Goal: Task Accomplishment & Management: Manage account settings

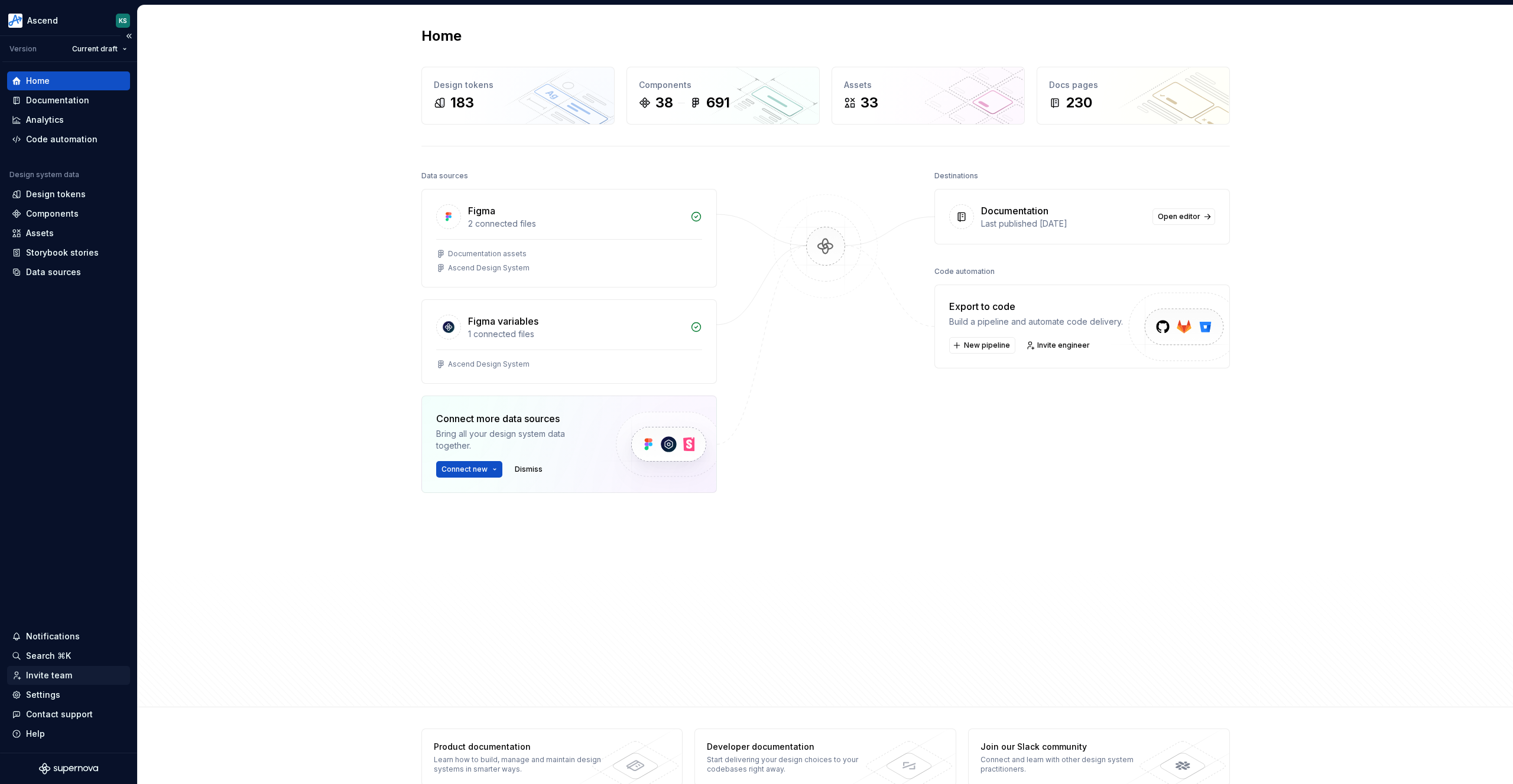
click at [42, 677] on div "Invite team" at bounding box center [49, 675] width 46 height 12
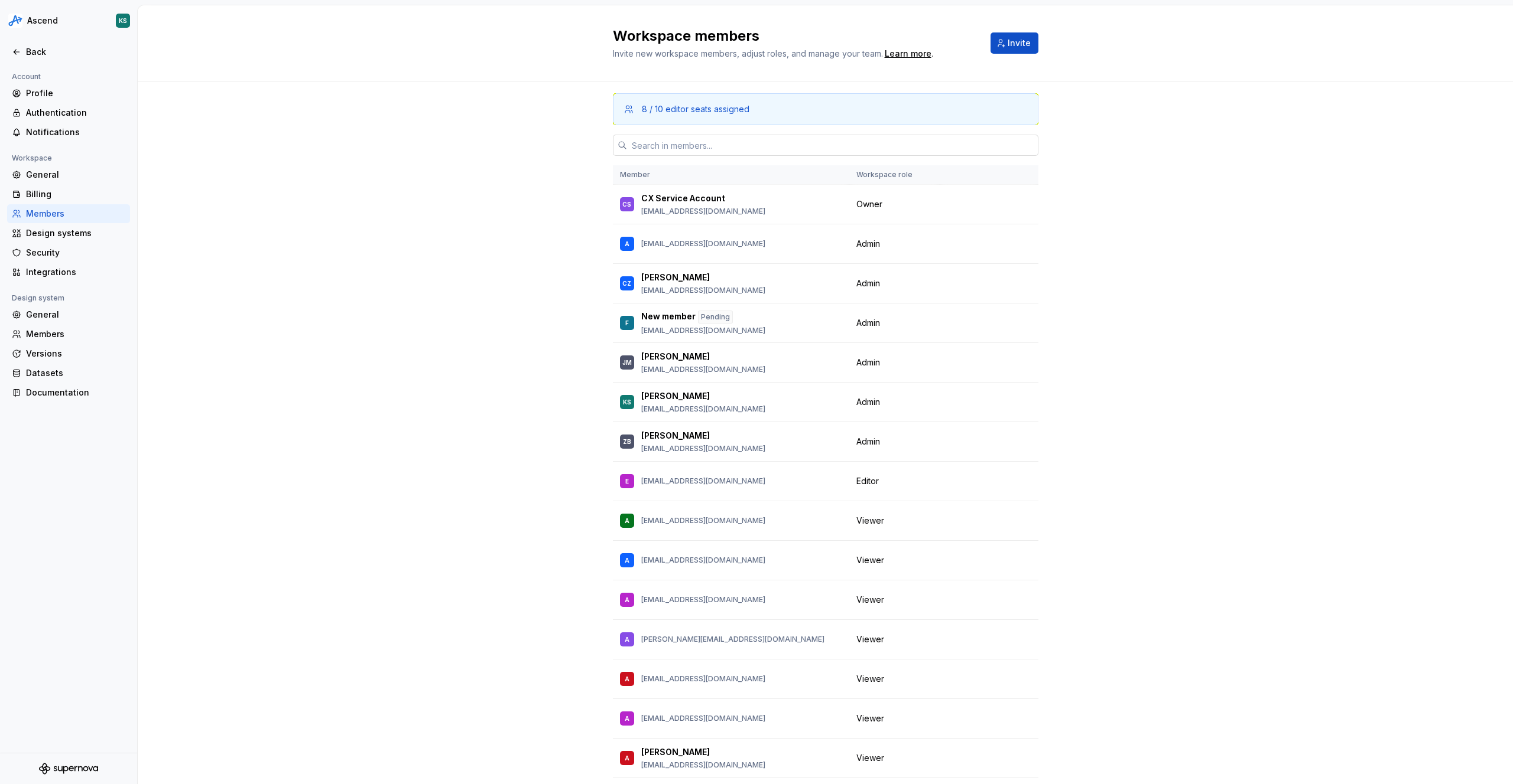
click at [693, 150] on input "text" at bounding box center [832, 146] width 411 height 22
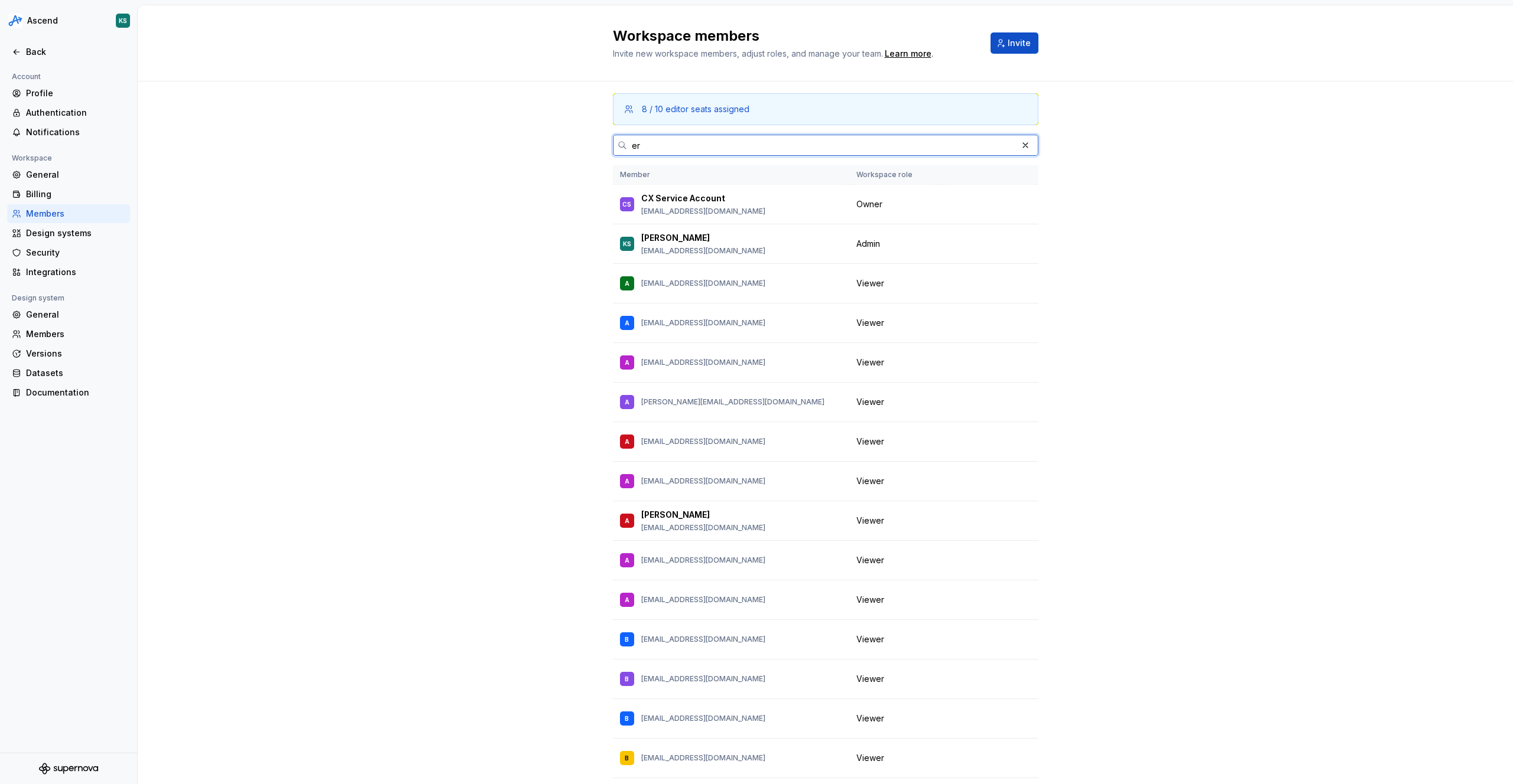
type input "e"
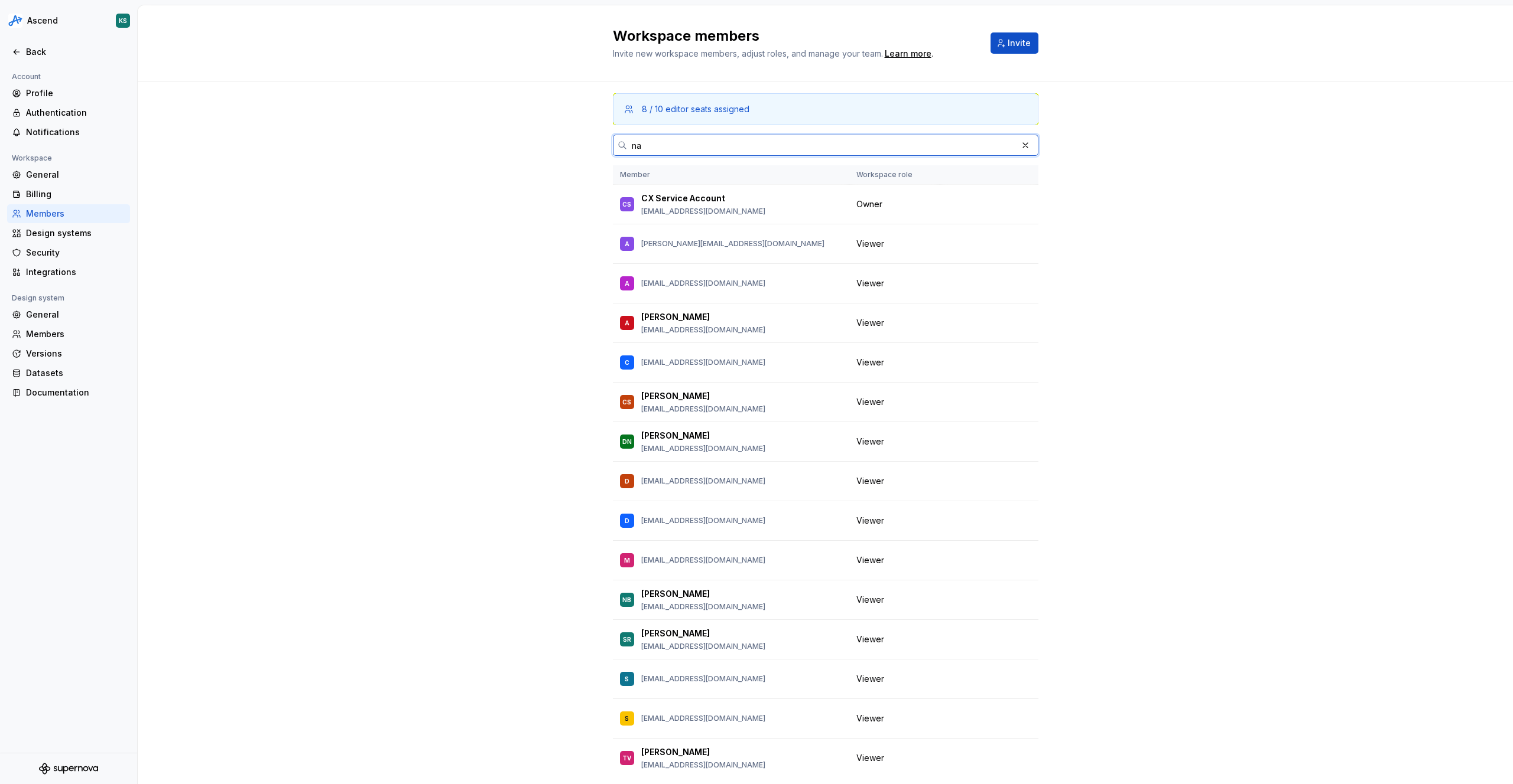
type input "n"
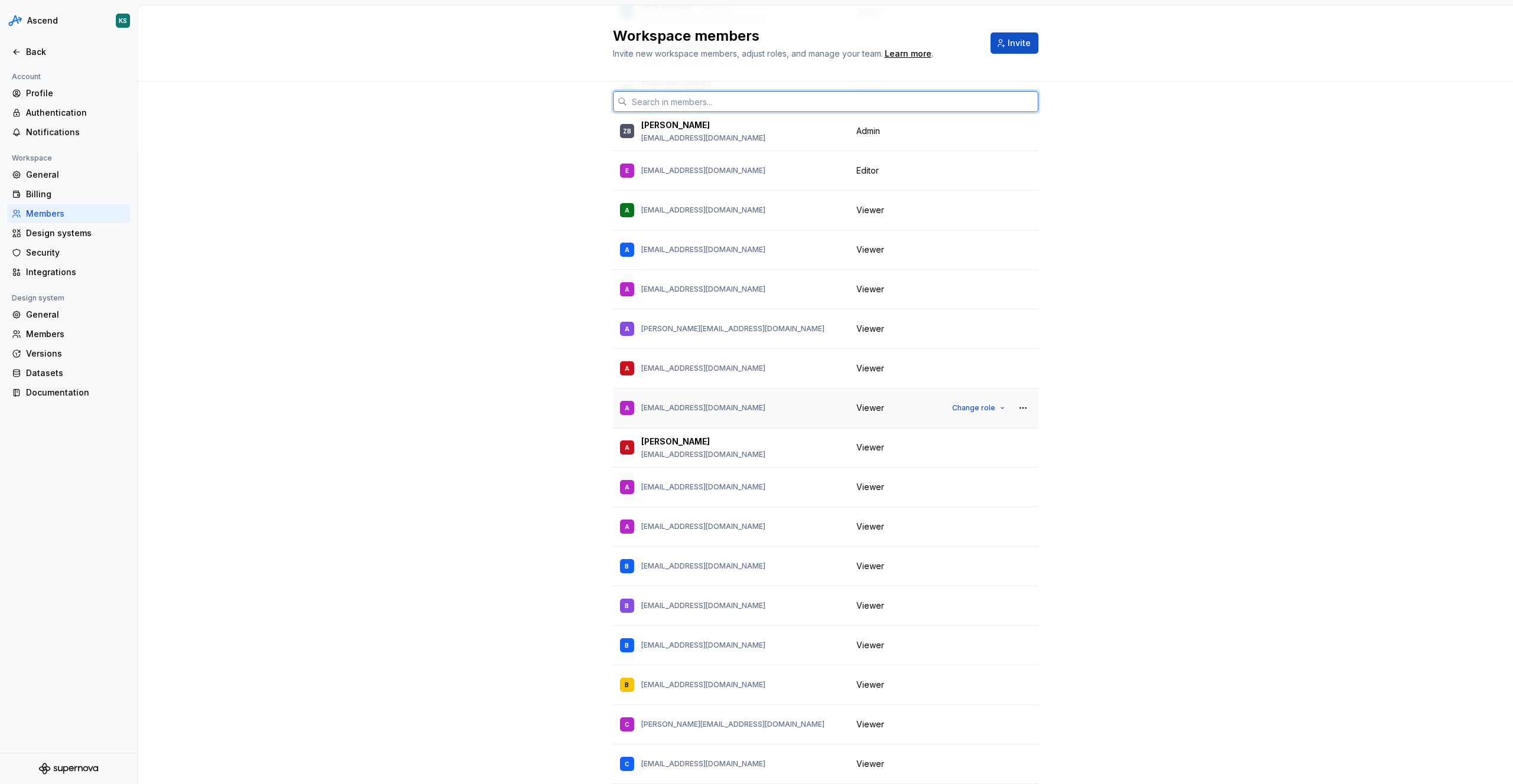
scroll to position [361, 0]
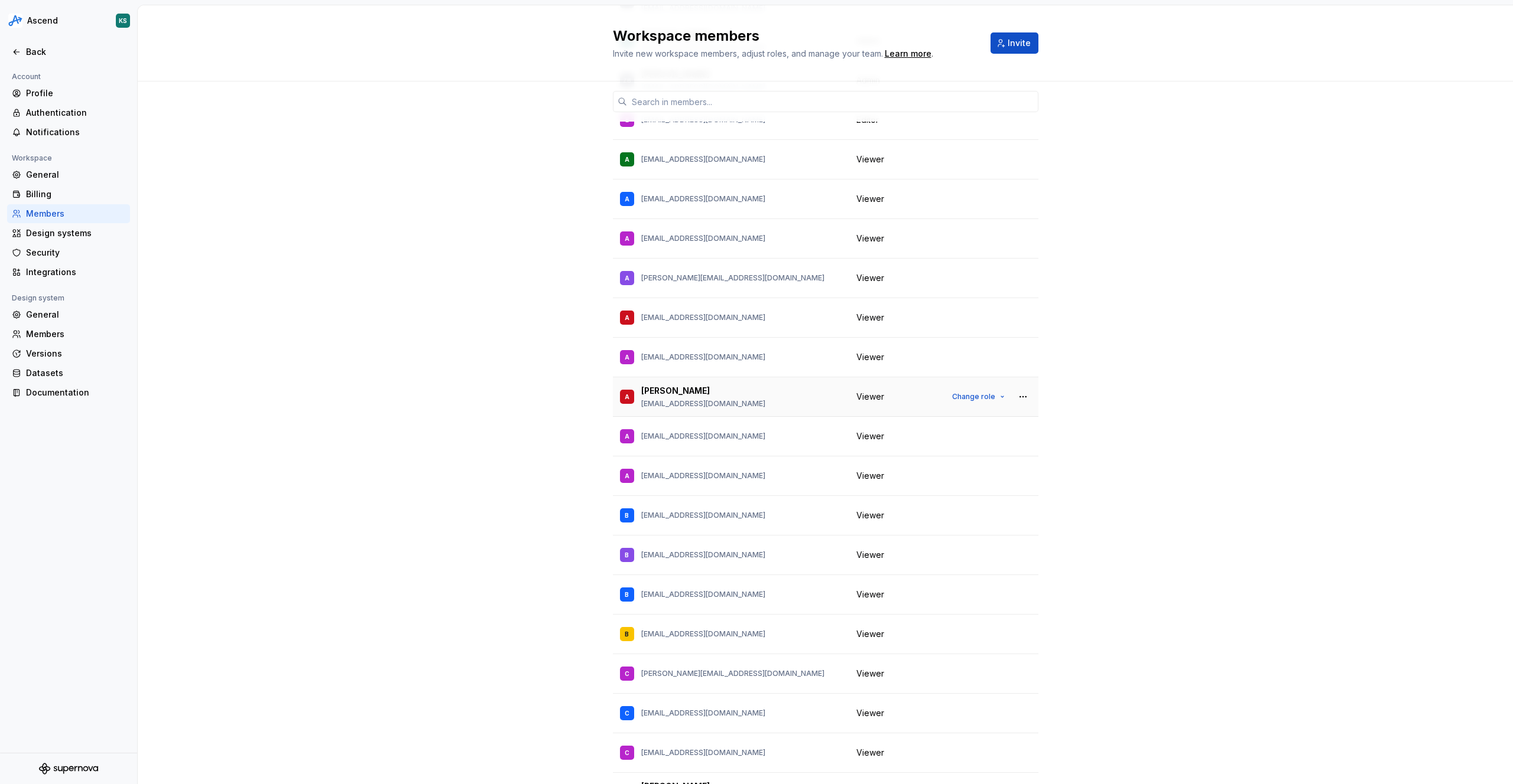
click at [864, 396] on span "Viewer" at bounding box center [869, 397] width 28 height 12
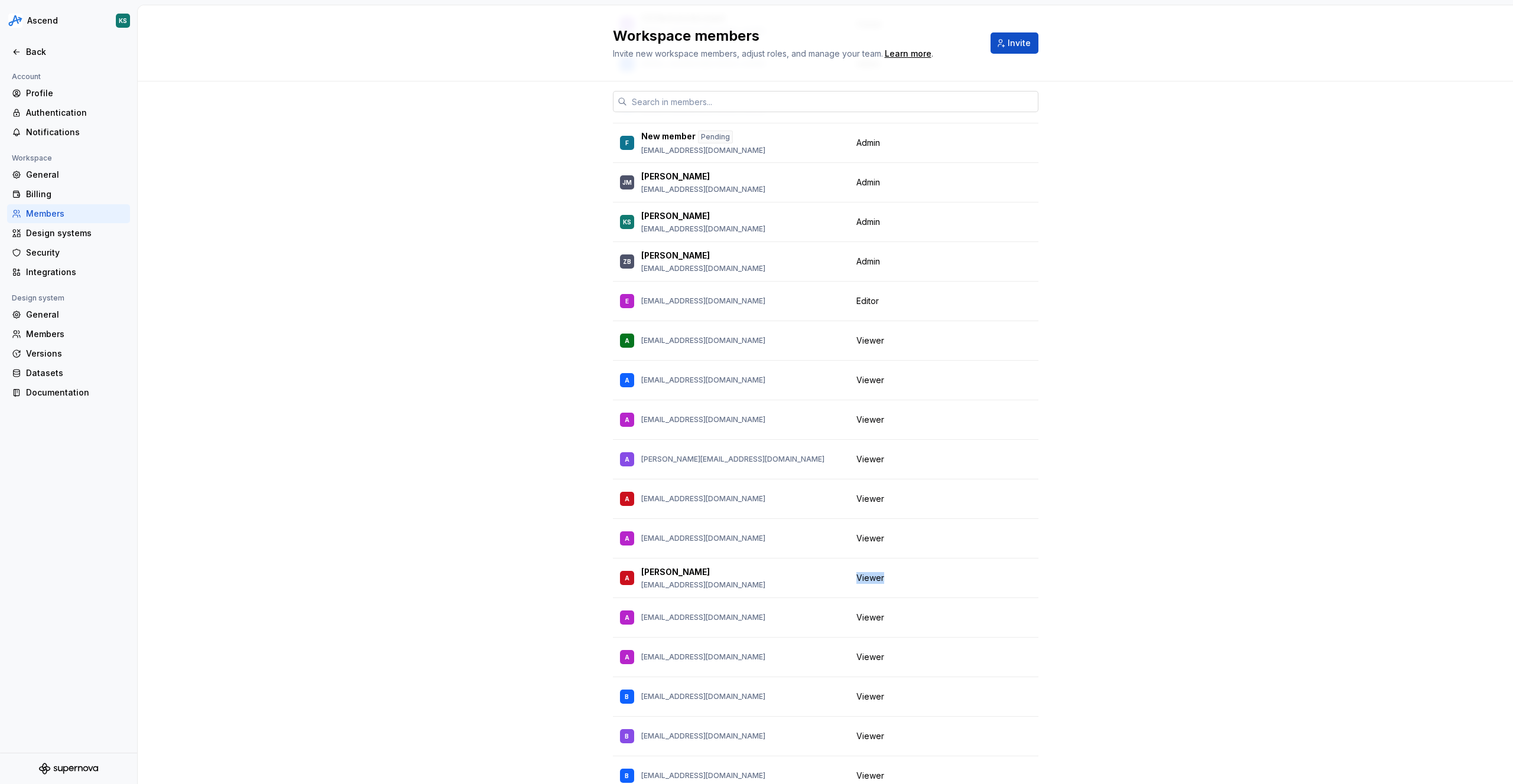
scroll to position [0, 0]
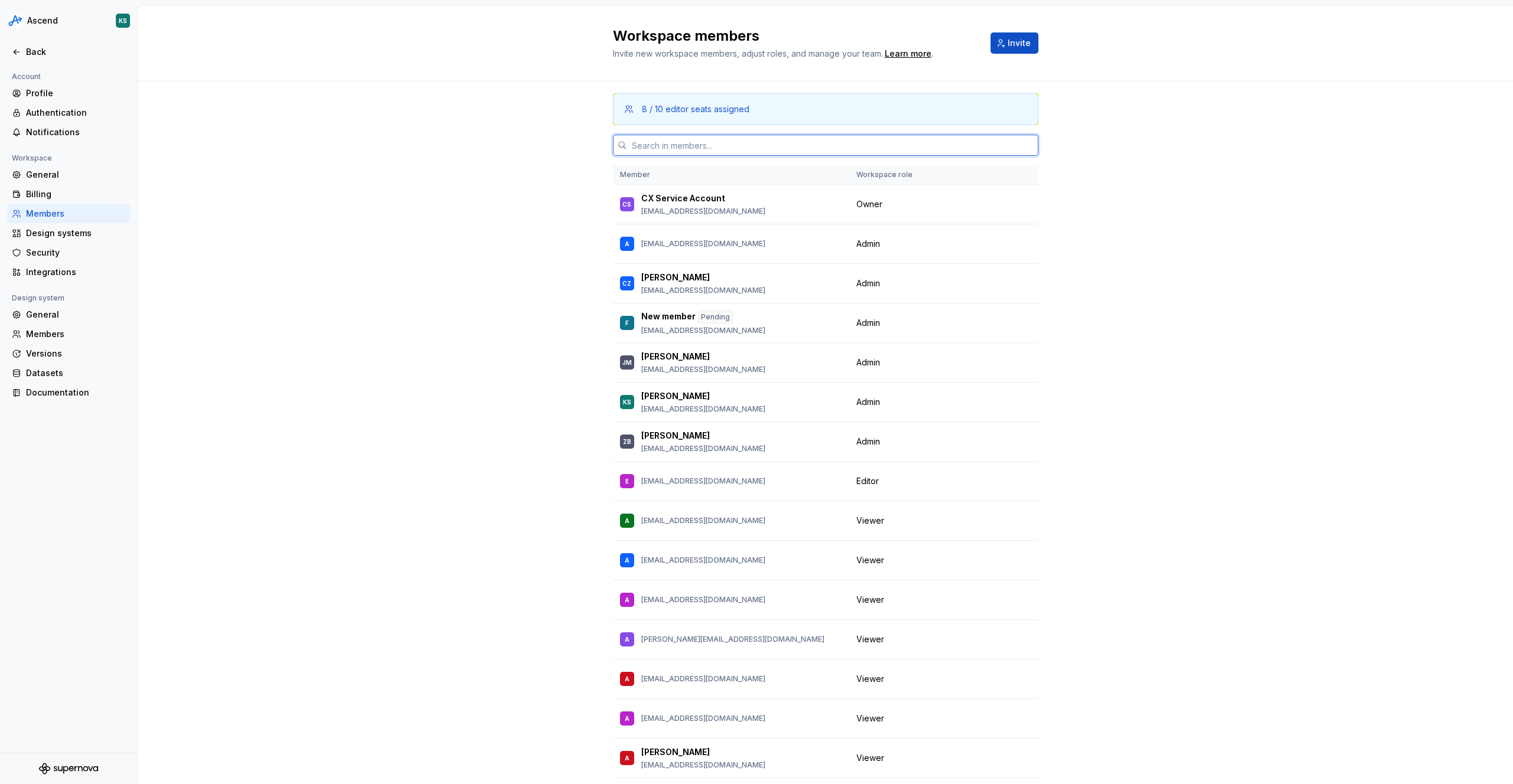
click at [667, 143] on input "text" at bounding box center [832, 146] width 411 height 22
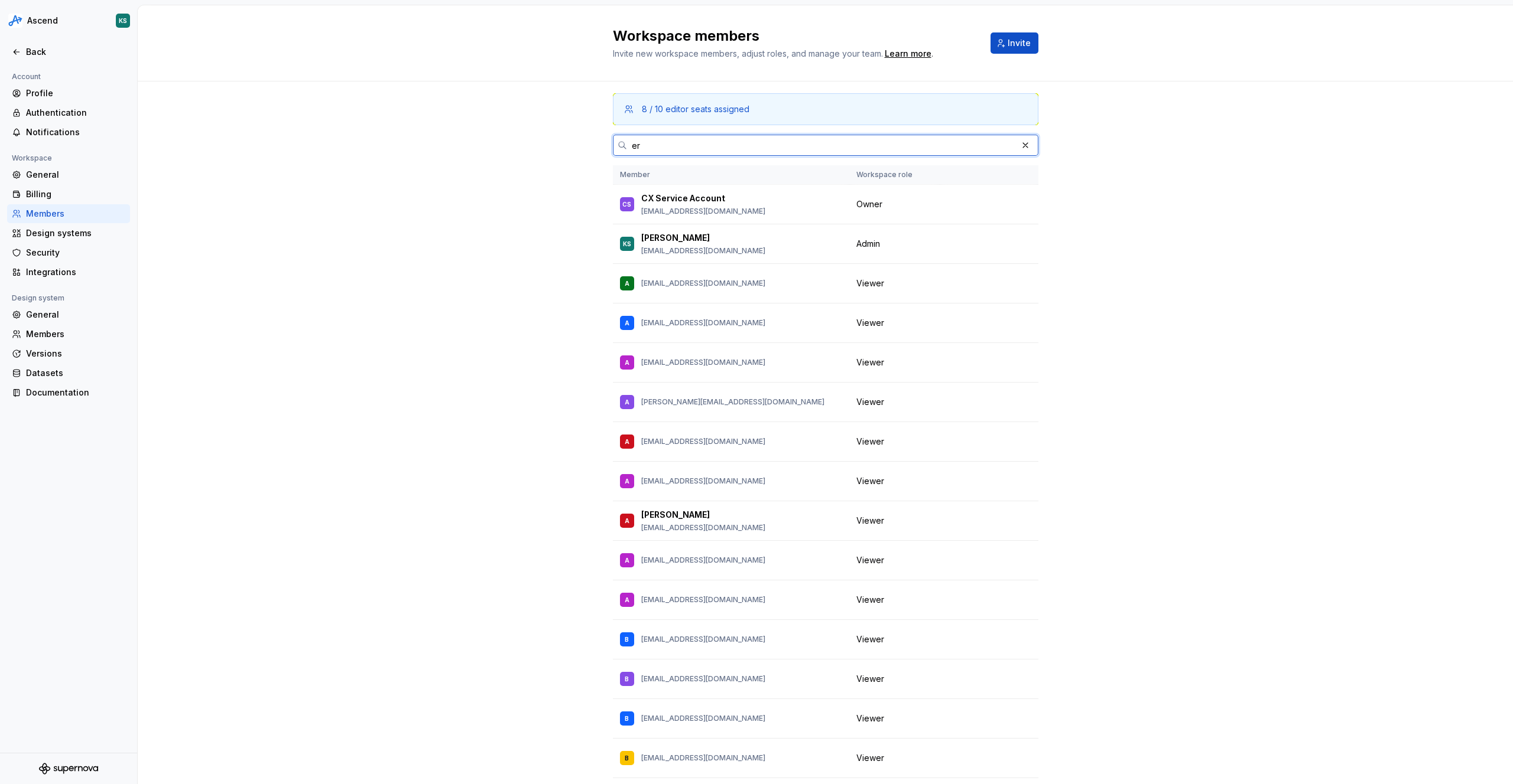
type input "e"
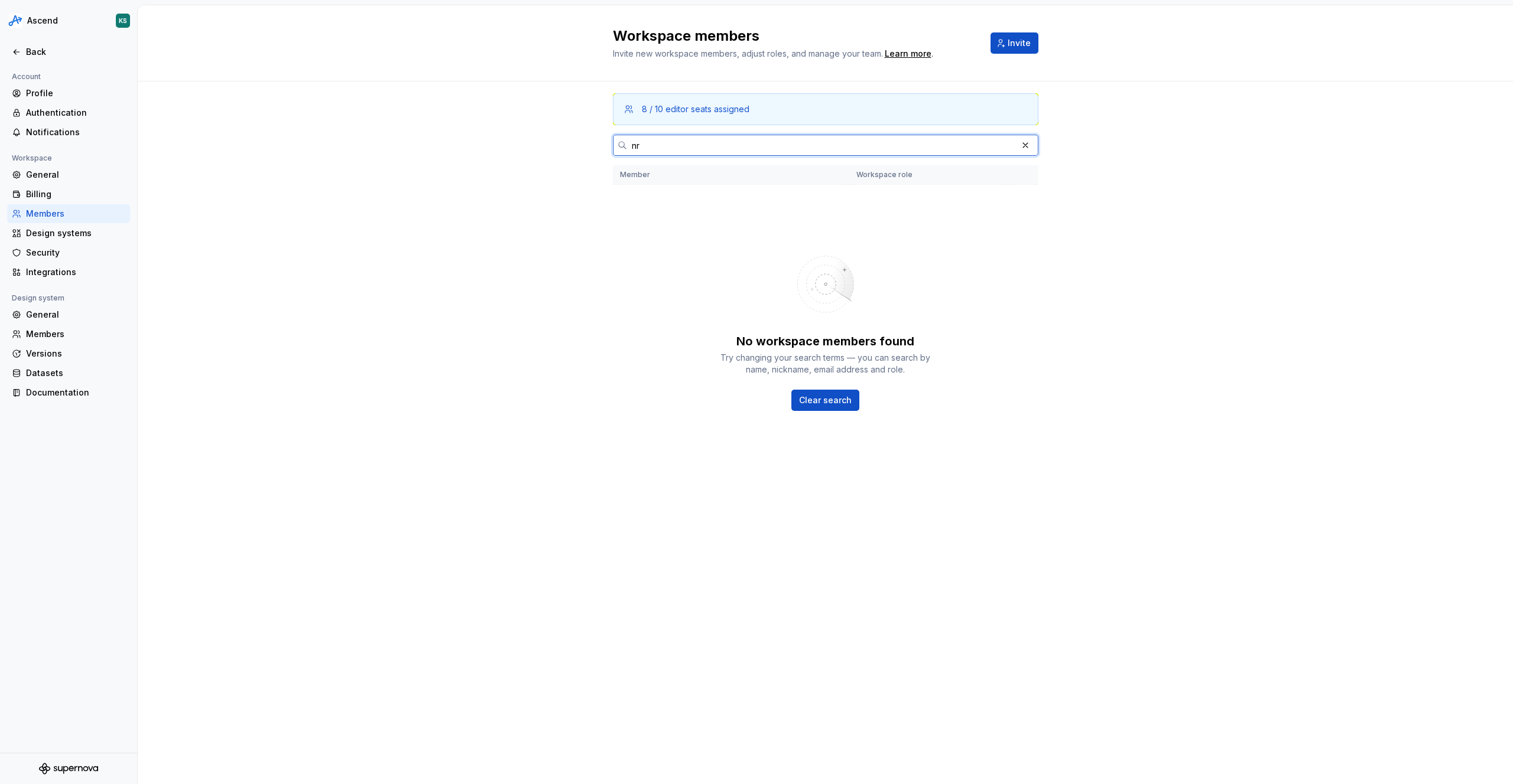
type input "n"
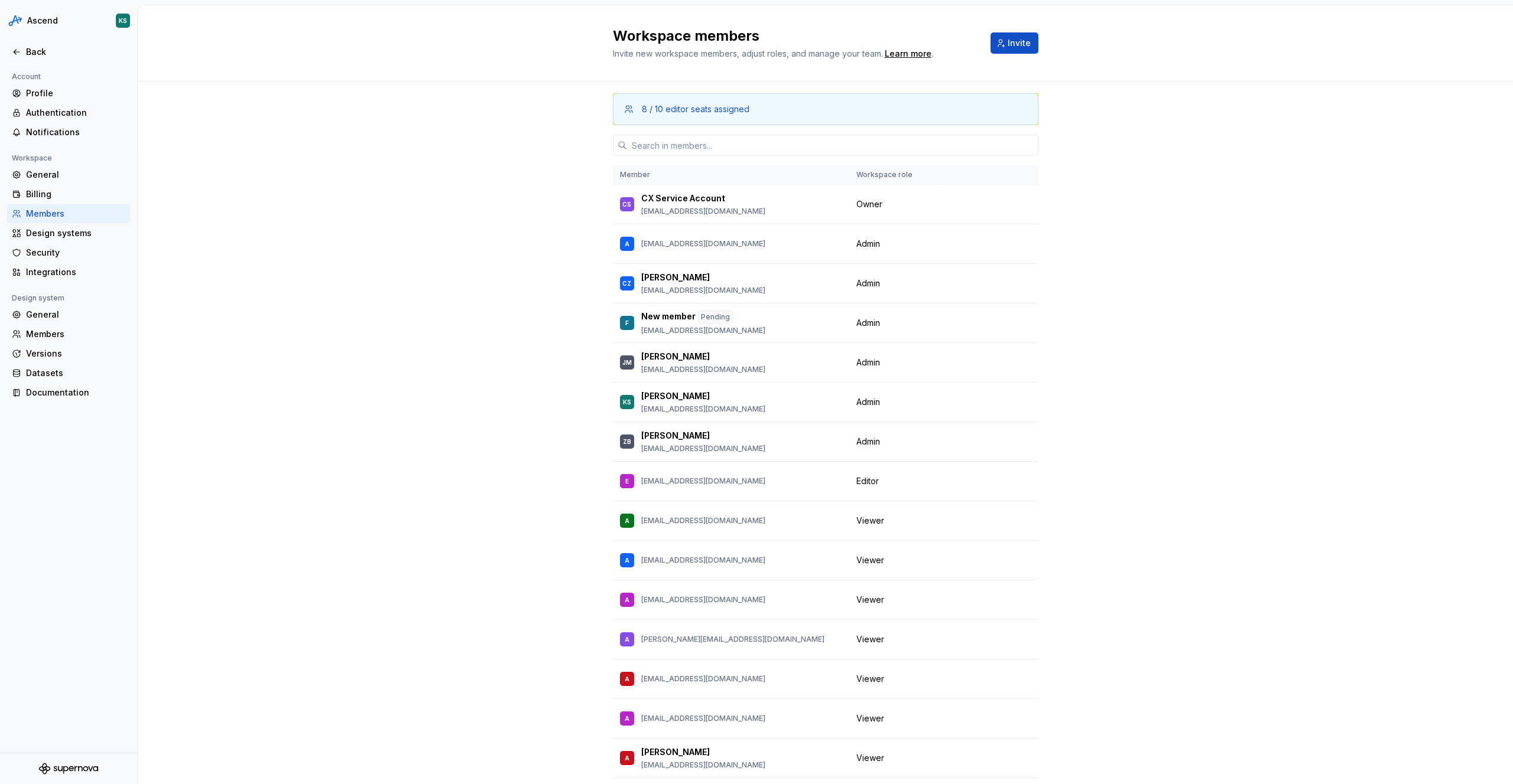
drag, startPoint x: 388, startPoint y: 531, endPoint x: 424, endPoint y: 528, distance: 36.1
click at [692, 148] on input "text" at bounding box center [832, 146] width 411 height 22
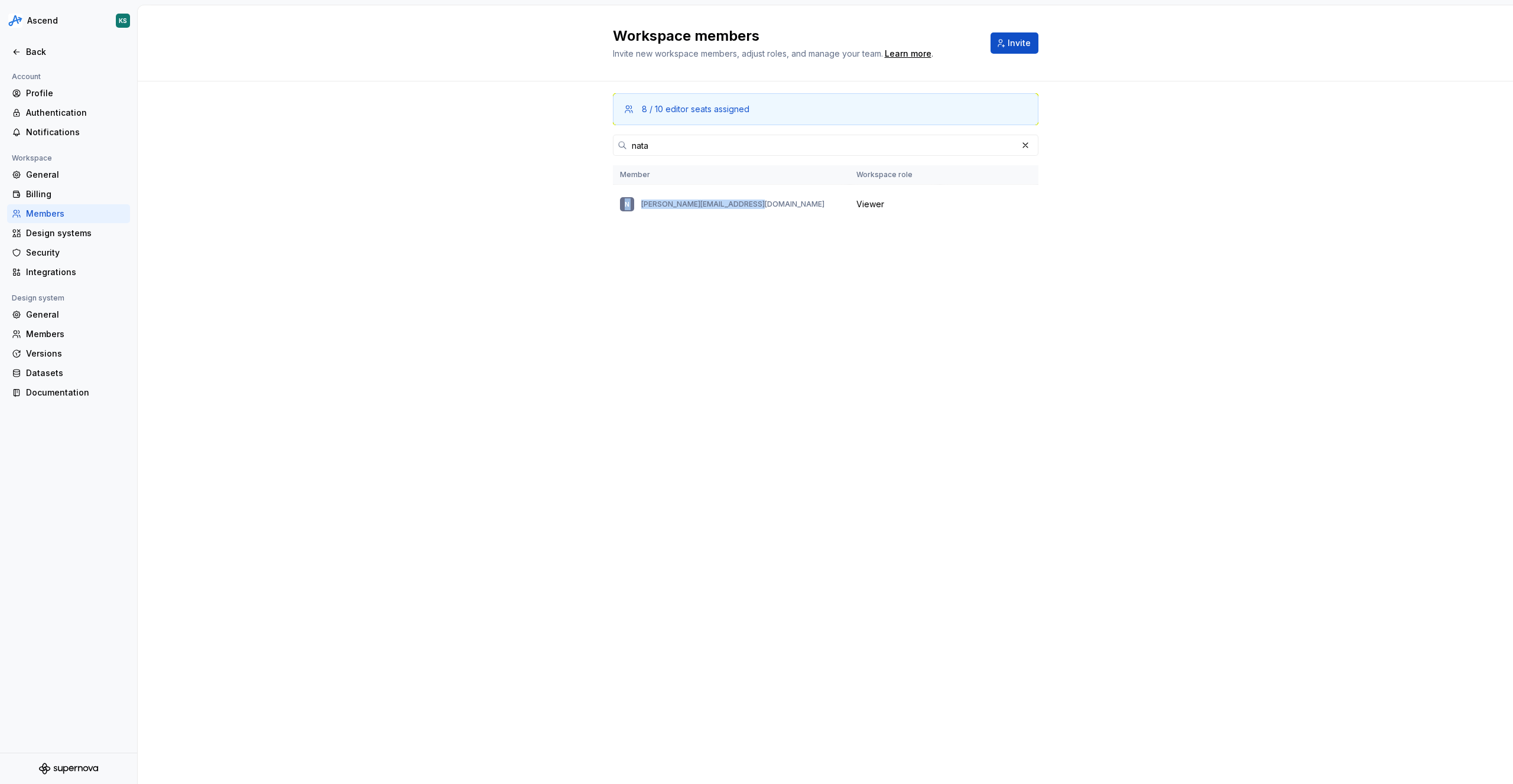
drag, startPoint x: 755, startPoint y: 204, endPoint x: 637, endPoint y: 237, distance: 122.5
click at [620, 208] on div "N natalia.rapesta@truenorth.co" at bounding box center [731, 204] width 222 height 25
drag, startPoint x: 659, startPoint y: 315, endPoint x: 670, endPoint y: 201, distance: 114.5
click at [660, 313] on div "Workspace members Invite new workspace members, adjust roles, and manage your t…" at bounding box center [825, 394] width 1375 height 779
click at [679, 151] on input "nata" at bounding box center [822, 146] width 390 height 22
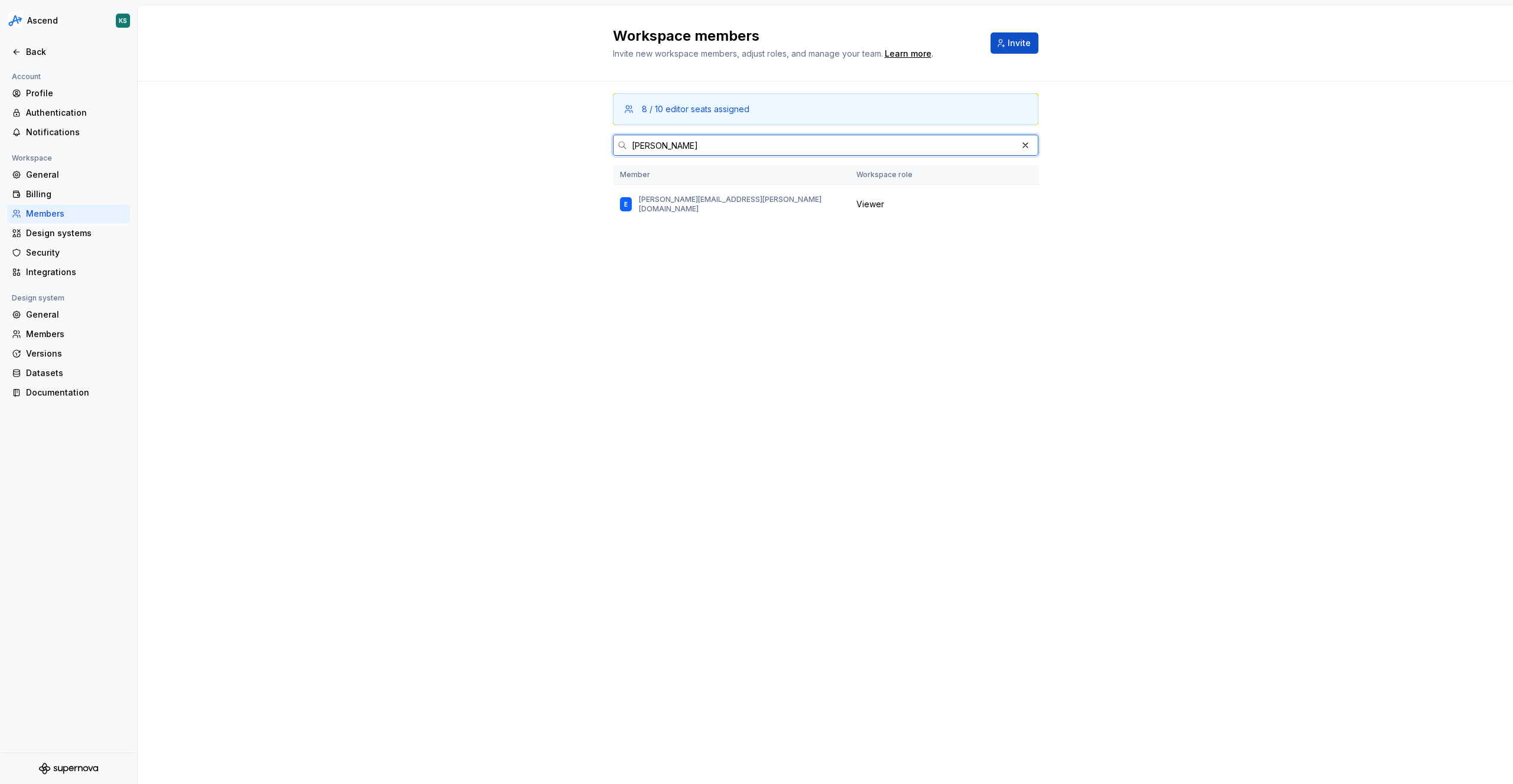
type input "[PERSON_NAME]"
click at [673, 287] on div "Workspace members Invite new workspace members, adjust roles, and manage your t…" at bounding box center [825, 394] width 1375 height 779
drag, startPoint x: 525, startPoint y: 331, endPoint x: 536, endPoint y: 328, distance: 11.4
click at [534, 329] on div "Workspace members Invite new workspace members, adjust roles, and manage your t…" at bounding box center [825, 394] width 1375 height 779
click at [996, 326] on div "Workspace members Invite new workspace members, adjust roles, and manage your t…" at bounding box center [825, 394] width 1375 height 779
